Goal: Task Accomplishment & Management: Use online tool/utility

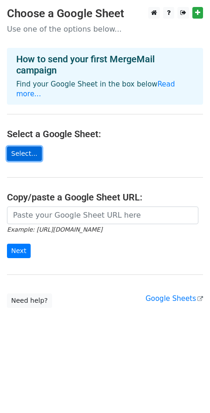
click at [24, 146] on link "Select..." at bounding box center [24, 153] width 35 height 14
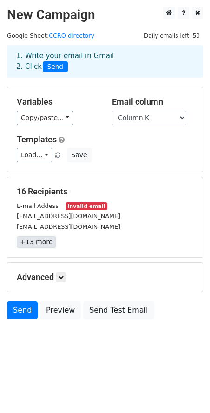
click at [42, 246] on link "+13 more" at bounding box center [36, 242] width 39 height 12
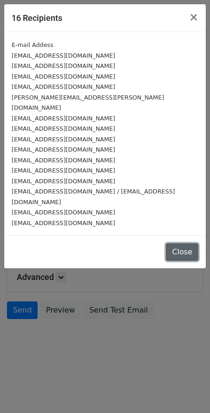
click at [179, 243] on button "Close" at bounding box center [182, 252] width 33 height 18
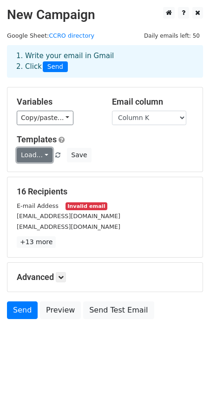
click at [42, 155] on link "Load..." at bounding box center [35, 155] width 36 height 14
click at [121, 153] on div "Load... No templates saved Save" at bounding box center [105, 155] width 191 height 14
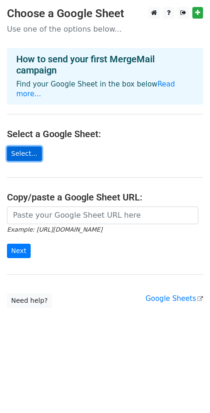
click at [15, 146] on link "Select..." at bounding box center [24, 153] width 35 height 14
